Goal: Information Seeking & Learning: Learn about a topic

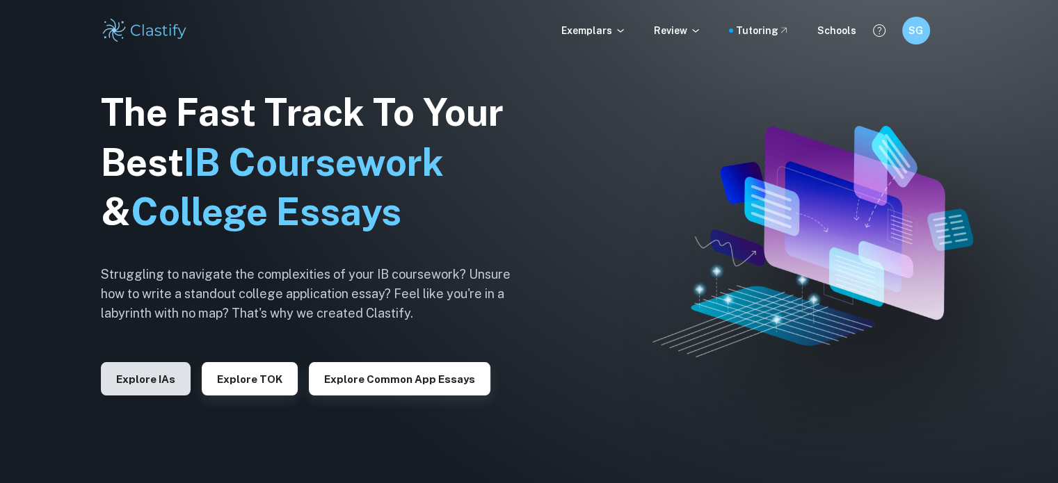
click at [163, 378] on button "Explore IAs" at bounding box center [146, 378] width 90 height 33
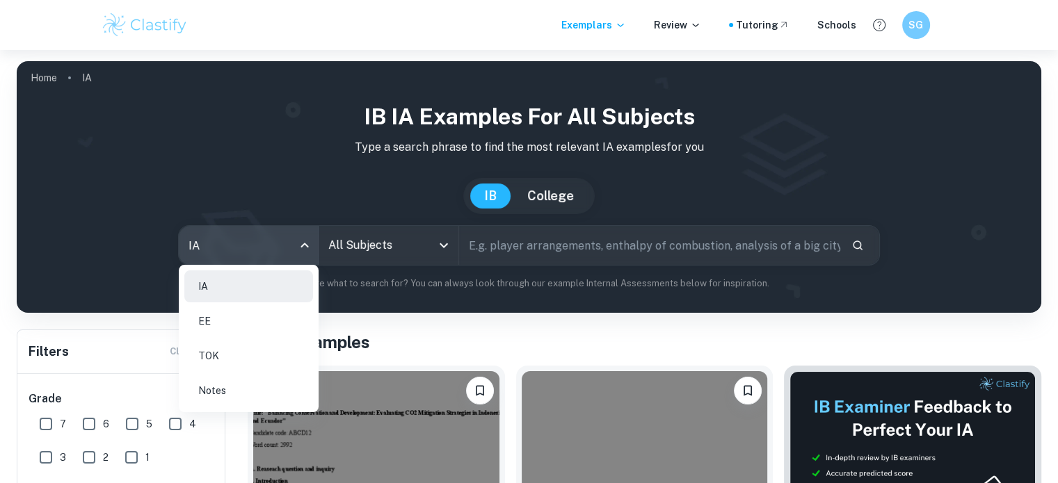
click at [286, 246] on body "We value your privacy We use cookies to enhance your browsing experience, serve…" at bounding box center [529, 291] width 1058 height 483
click at [257, 325] on li "EE" at bounding box center [248, 321] width 129 height 32
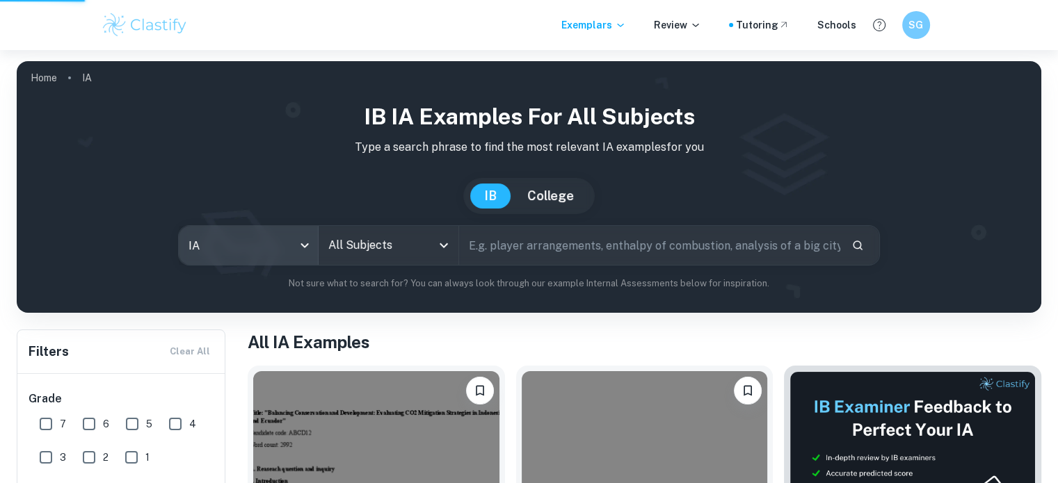
type input "ee"
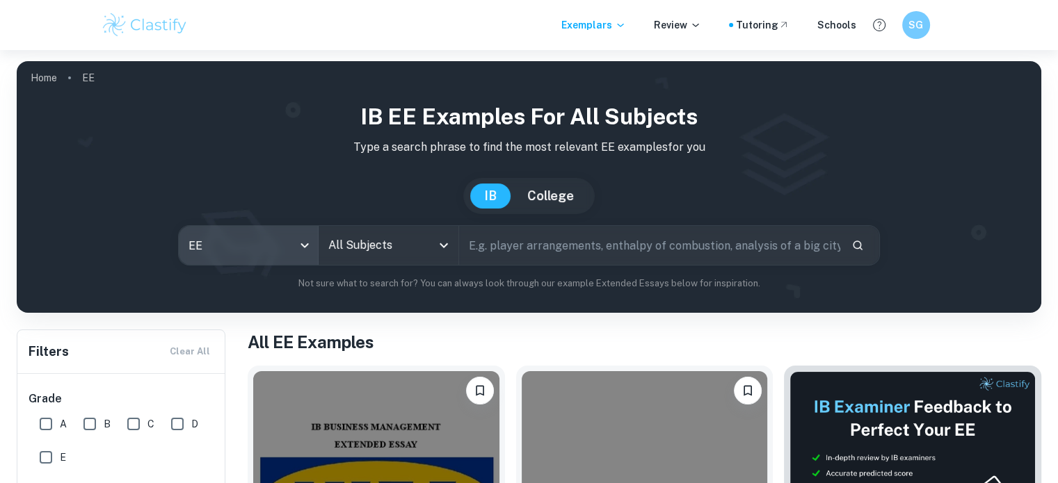
click at [389, 242] on input "All Subjects" at bounding box center [378, 245] width 106 height 26
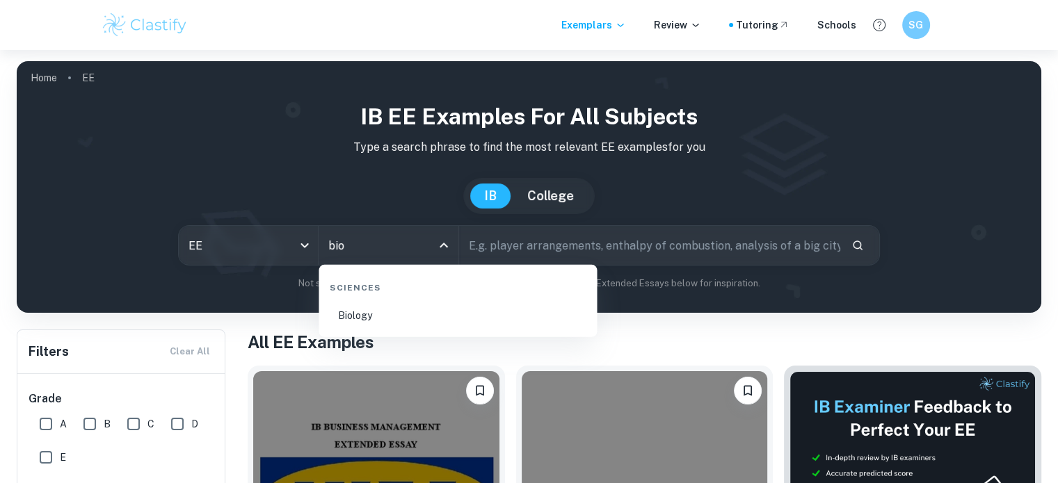
click at [376, 316] on li "Biology" at bounding box center [457, 316] width 267 height 32
type input "Biology"
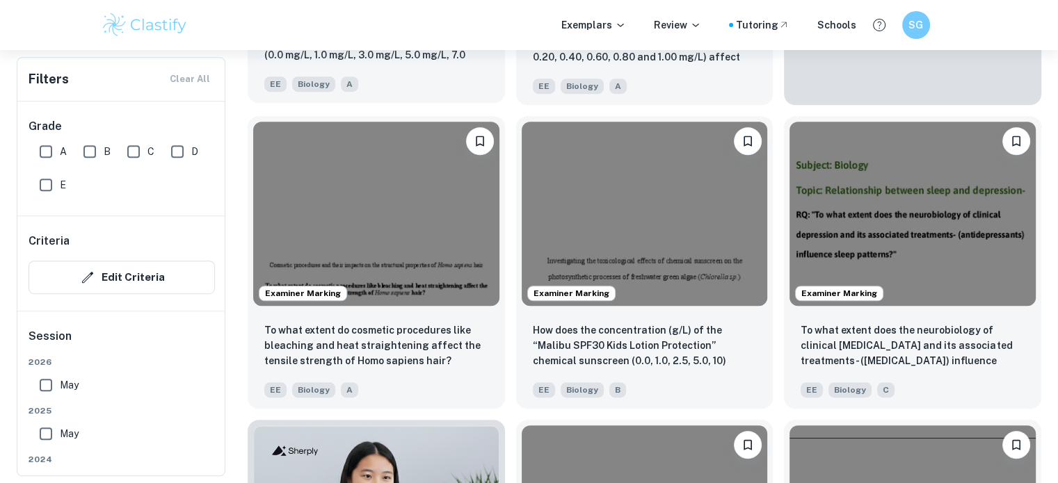
scroll to position [697, 0]
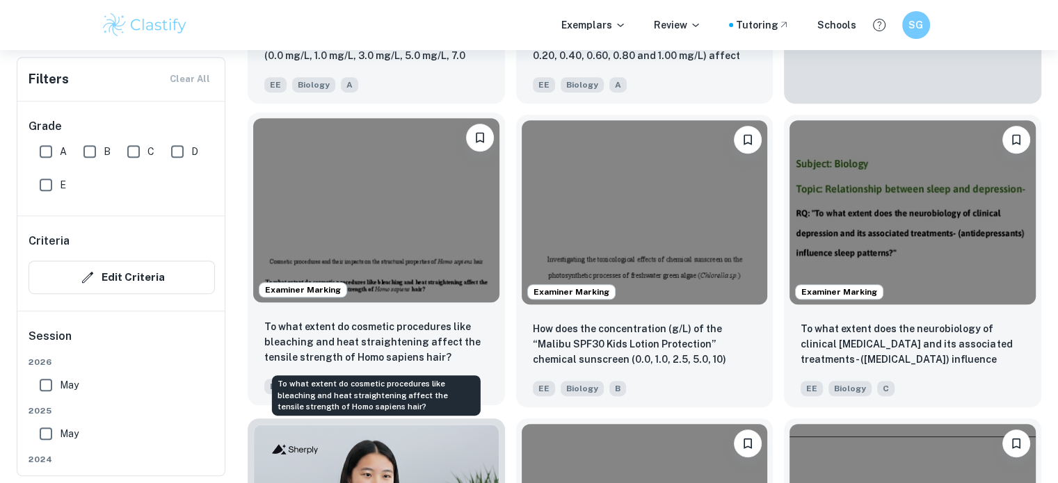
click at [463, 328] on p "To what extent do cosmetic procedures like bleaching and heat straightening aff…" at bounding box center [376, 342] width 224 height 46
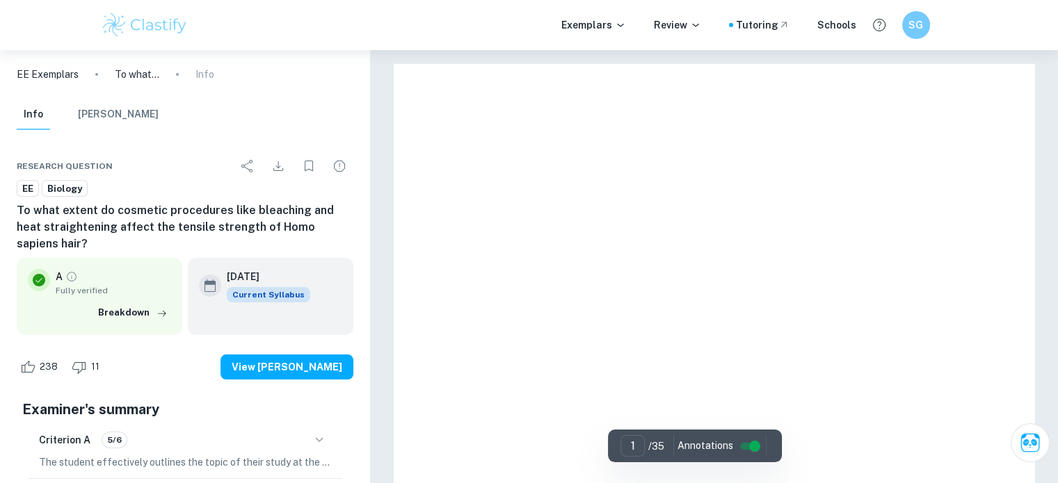
scroll to position [1053, 0]
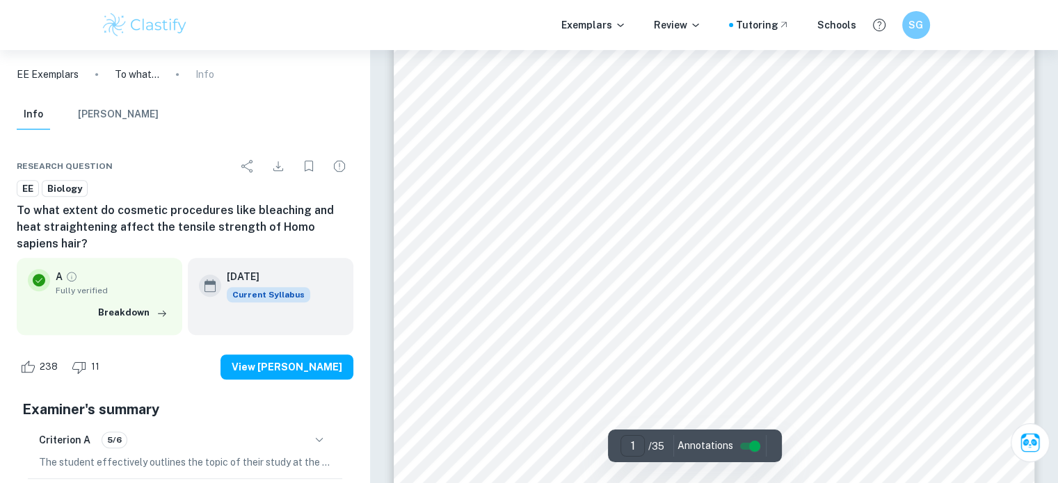
click at [638, 439] on input "1" at bounding box center [632, 446] width 24 height 22
type input "2"
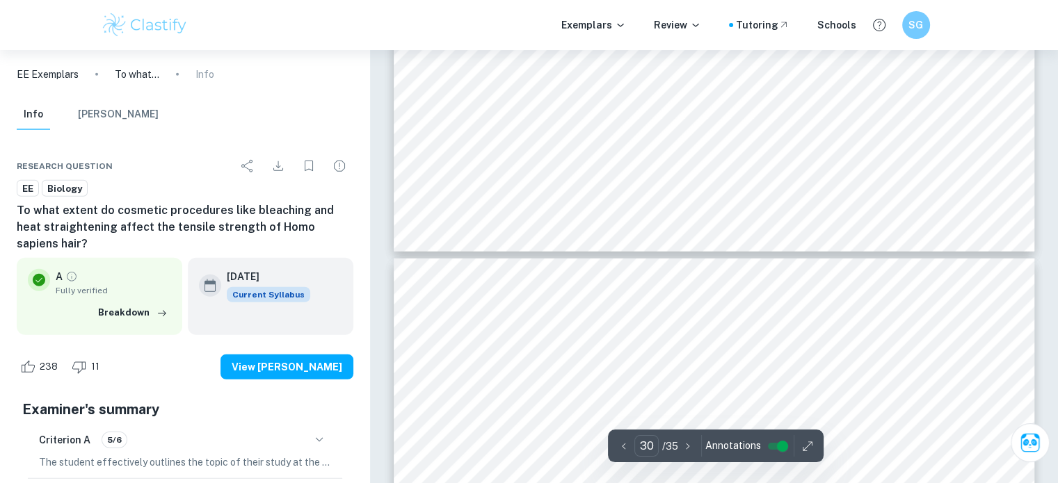
type input "31"
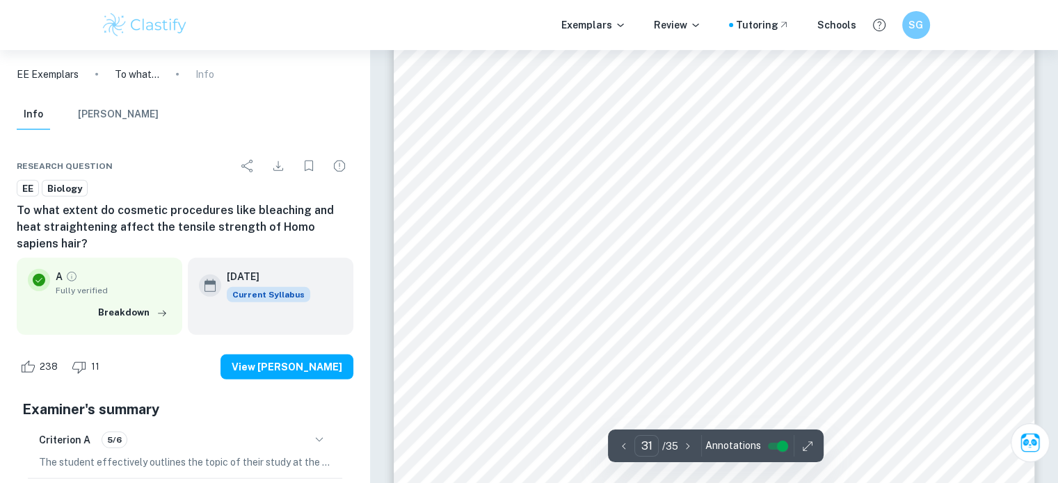
scroll to position [25309, 0]
